Goal: Check status

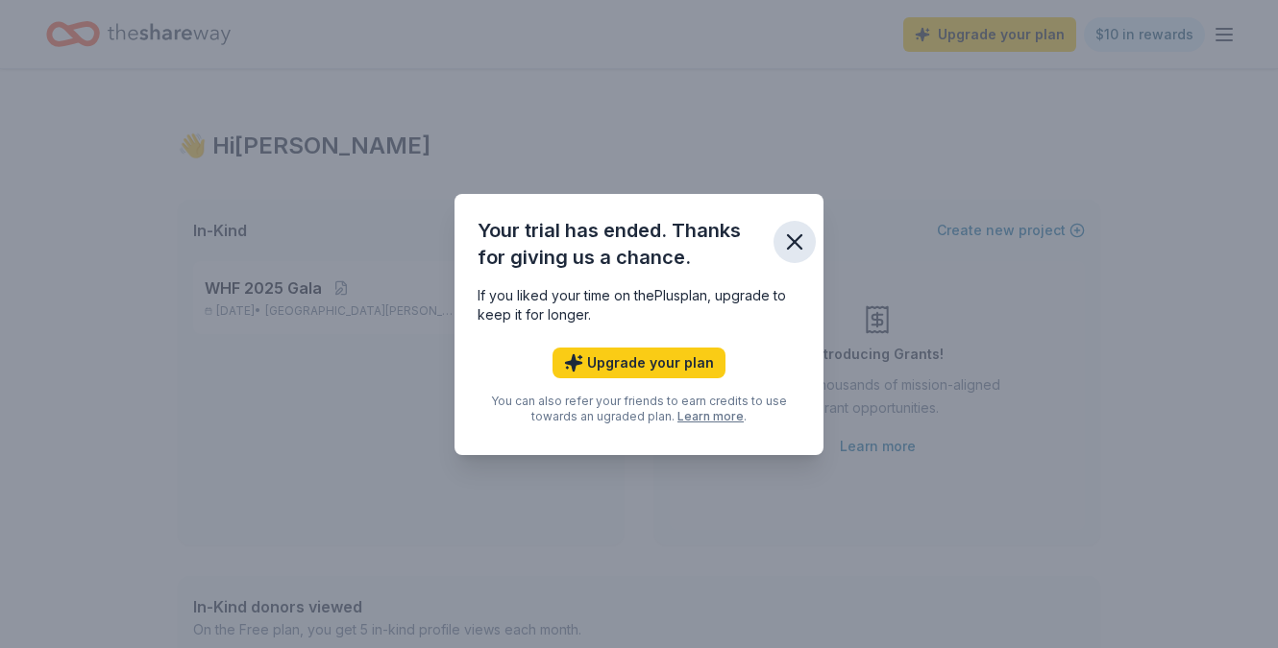
click at [800, 240] on icon "button" at bounding box center [794, 242] width 27 height 27
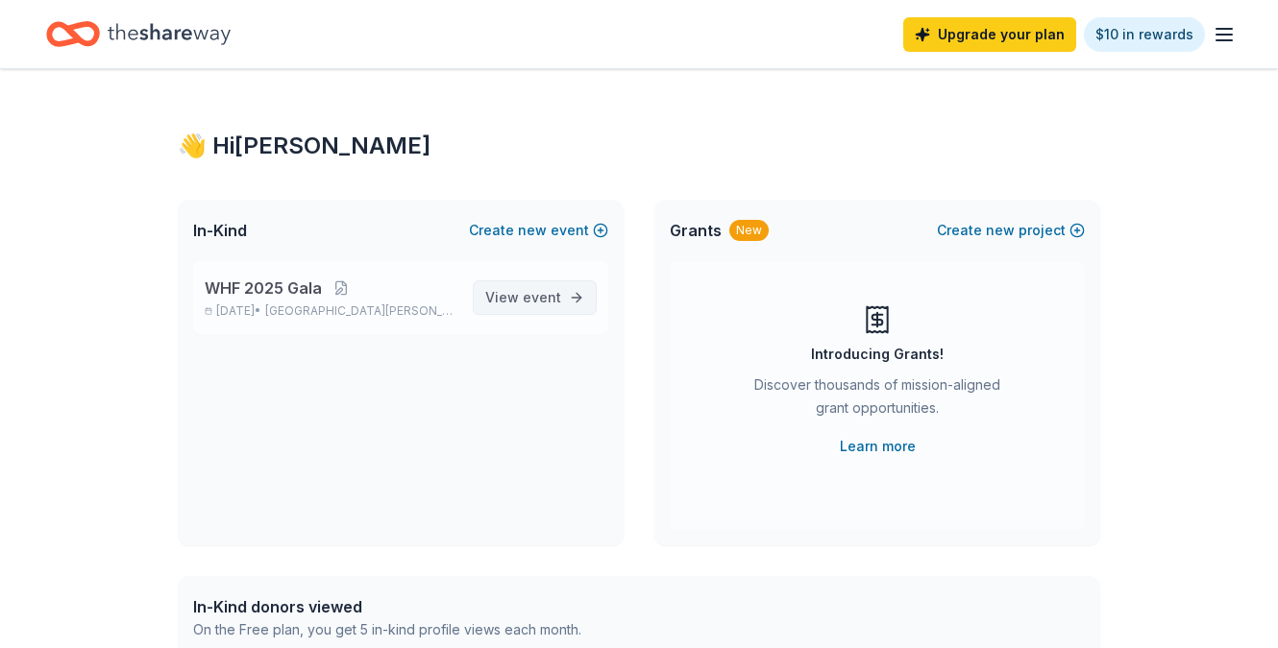
click at [487, 298] on link "View event" at bounding box center [535, 297] width 124 height 35
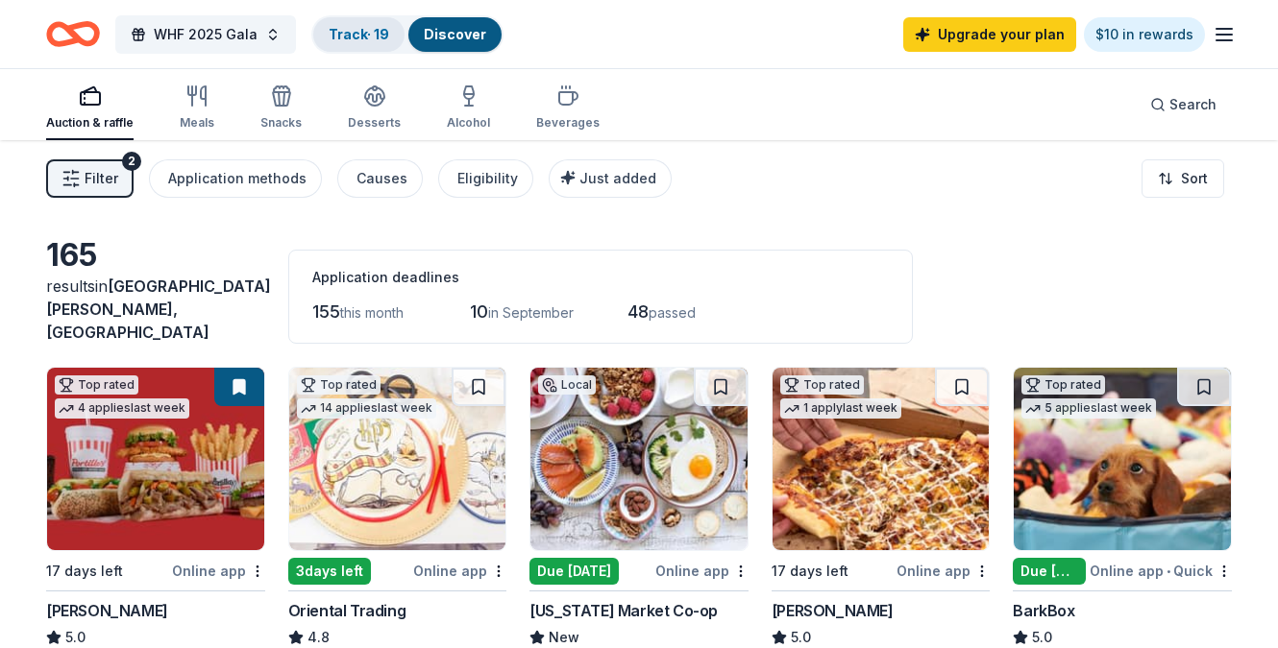
click at [363, 34] on link "Track · 19" at bounding box center [359, 34] width 61 height 16
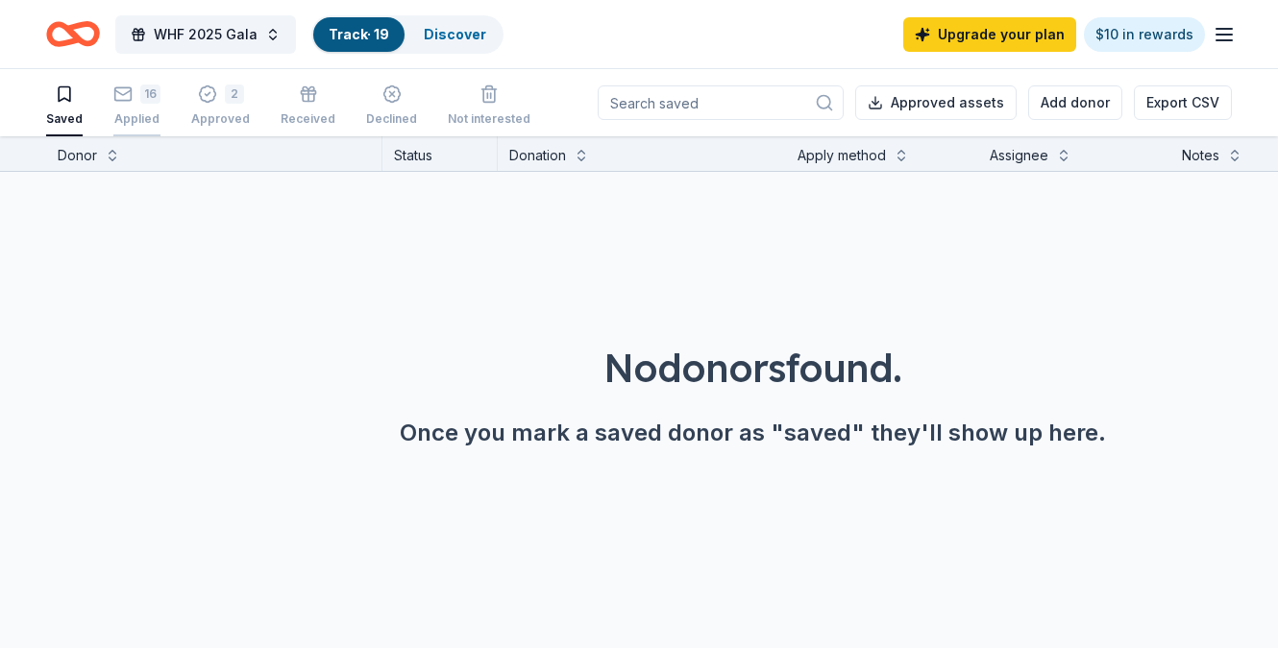
click at [127, 101] on icon "button" at bounding box center [122, 94] width 19 height 19
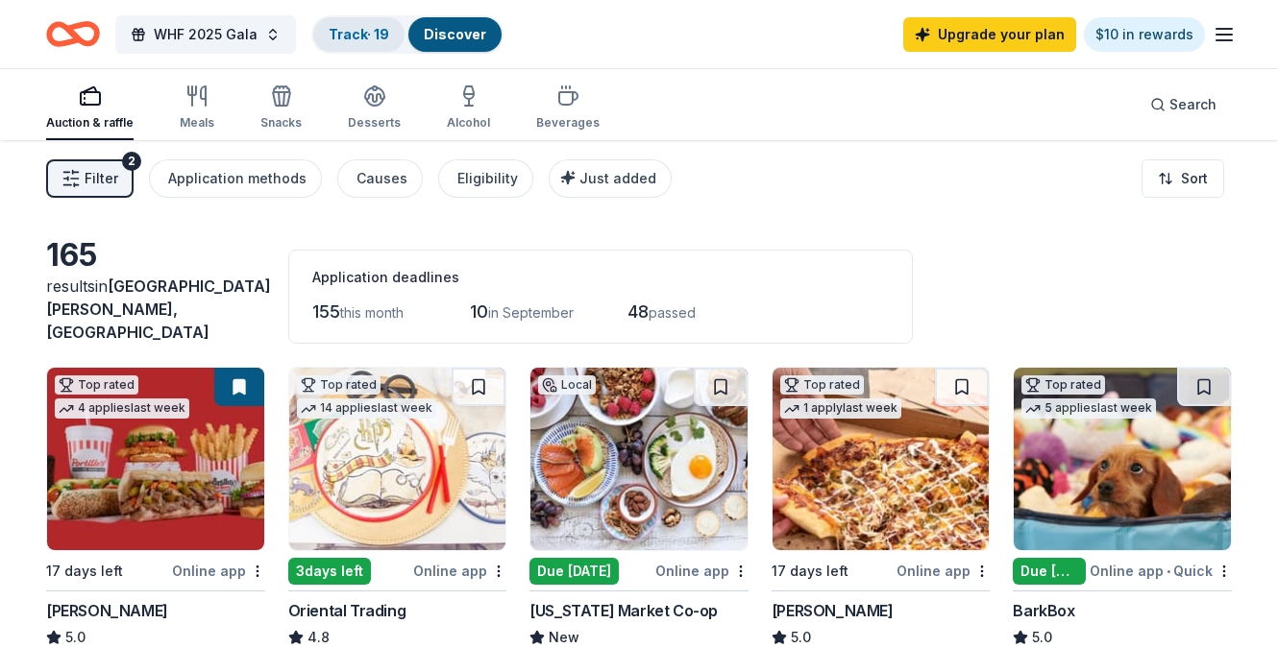
click at [345, 32] on link "Track · 19" at bounding box center [359, 34] width 61 height 16
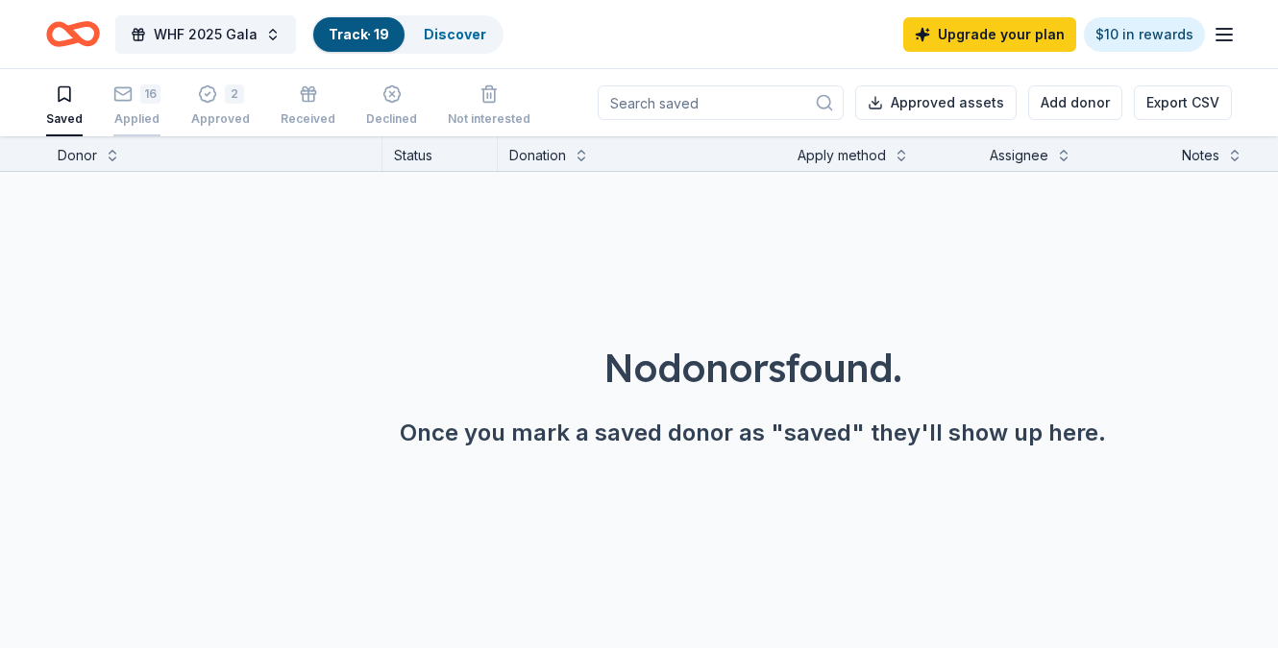
click at [146, 115] on div "Applied" at bounding box center [136, 118] width 47 height 15
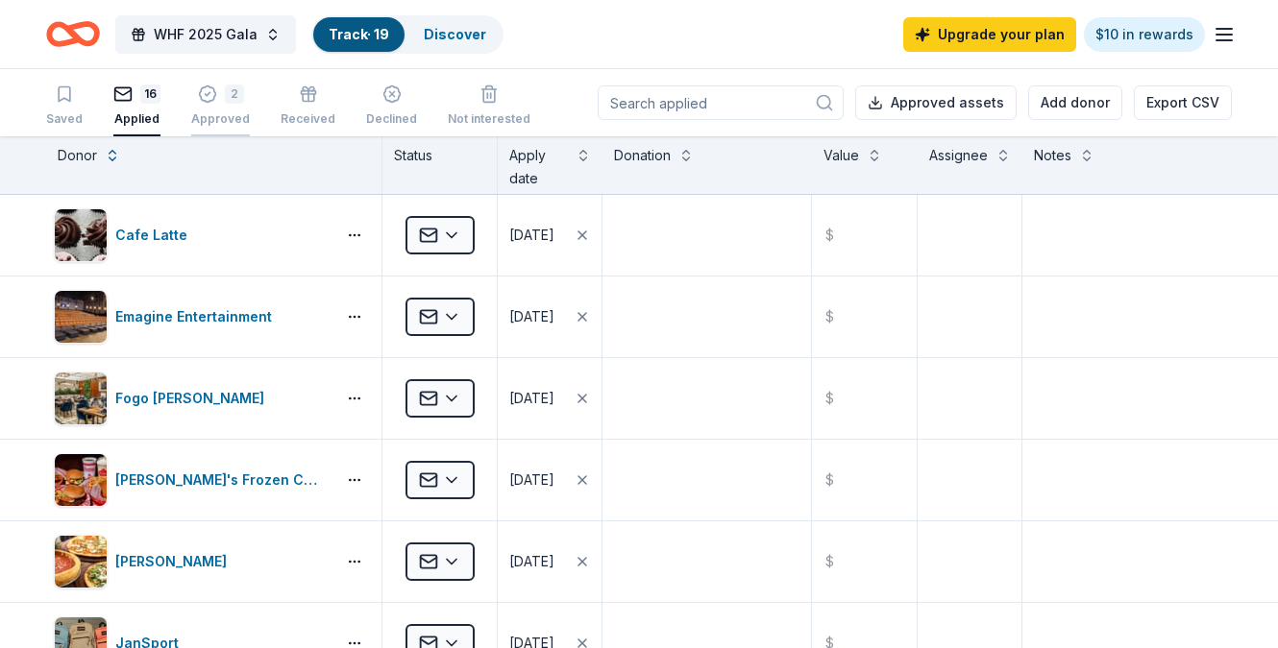
click at [222, 113] on div "Approved" at bounding box center [220, 118] width 59 height 15
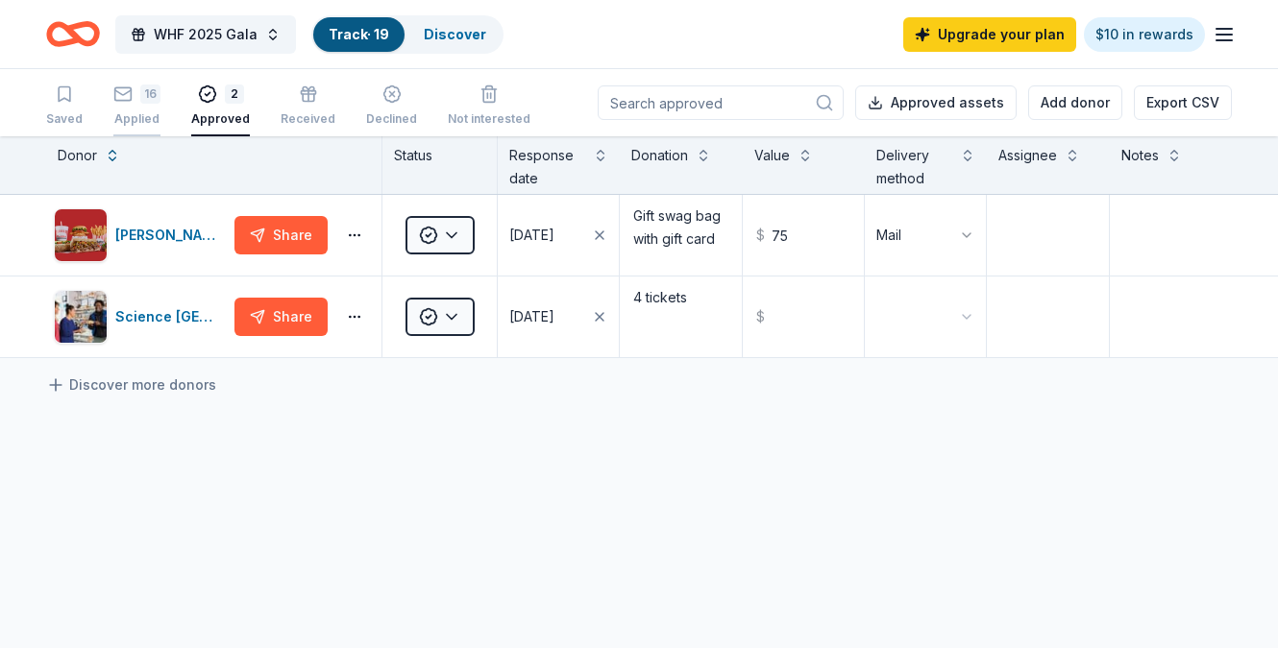
click at [138, 107] on div "16 Applied" at bounding box center [136, 106] width 47 height 42
